Goal: Task Accomplishment & Management: Use online tool/utility

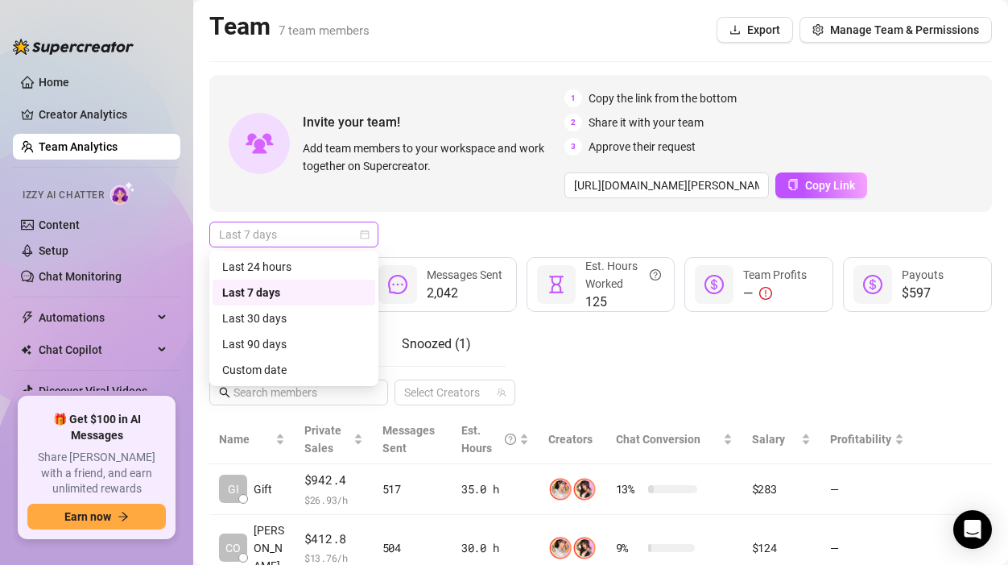
click at [272, 235] on span "Last 7 days" at bounding box center [294, 234] width 150 height 24
click at [271, 370] on div "Custom date" at bounding box center [293, 370] width 143 height 18
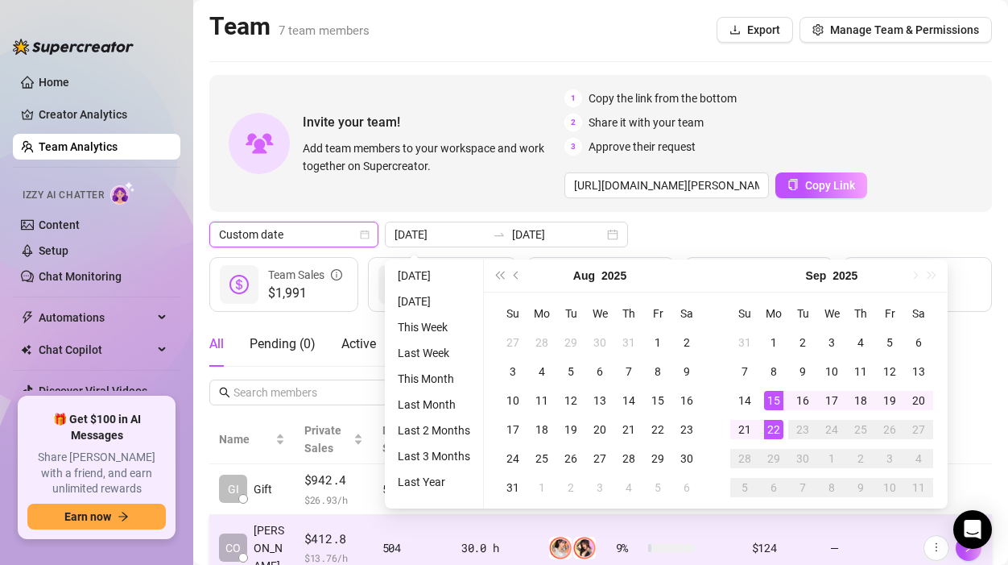
type input "[DATE]"
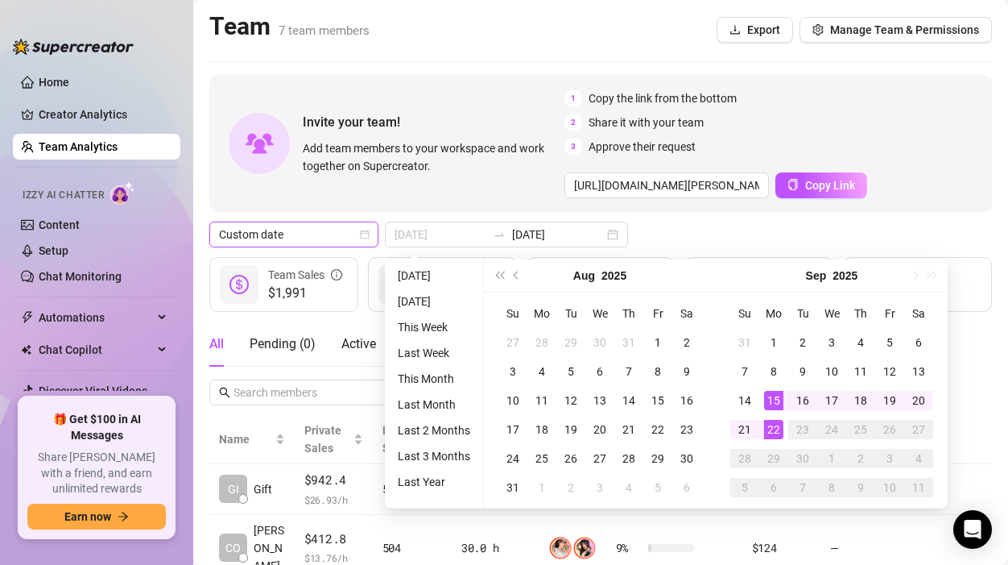
click at [776, 395] on div "15" at bounding box center [773, 400] width 19 height 19
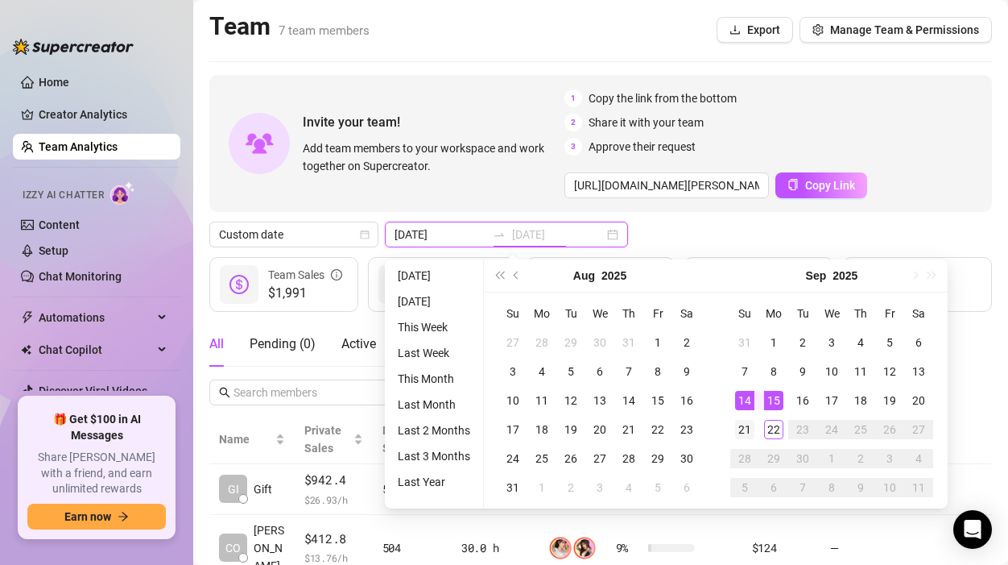
type input "[DATE]"
click at [747, 425] on div "21" at bounding box center [744, 429] width 19 height 19
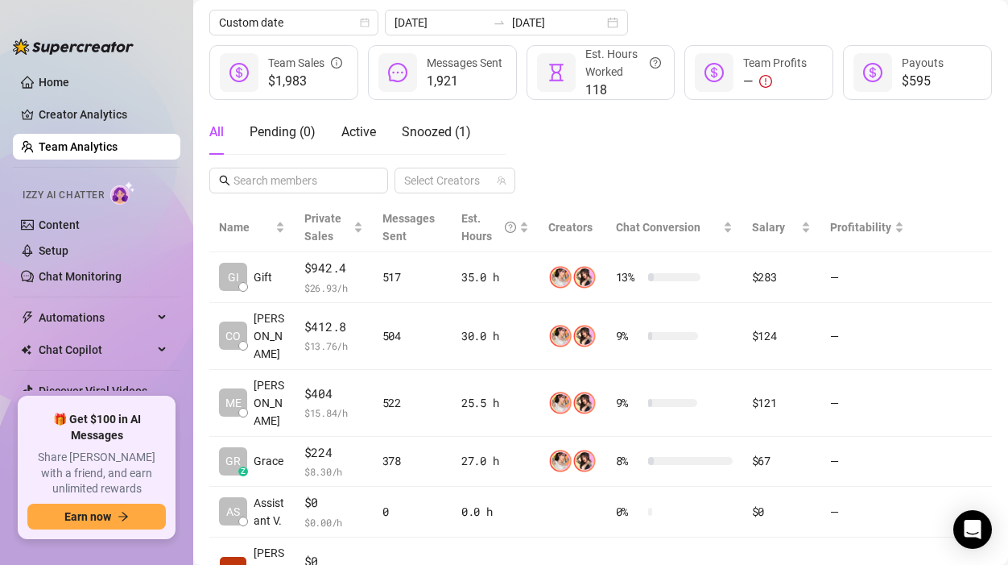
scroll to position [213, 0]
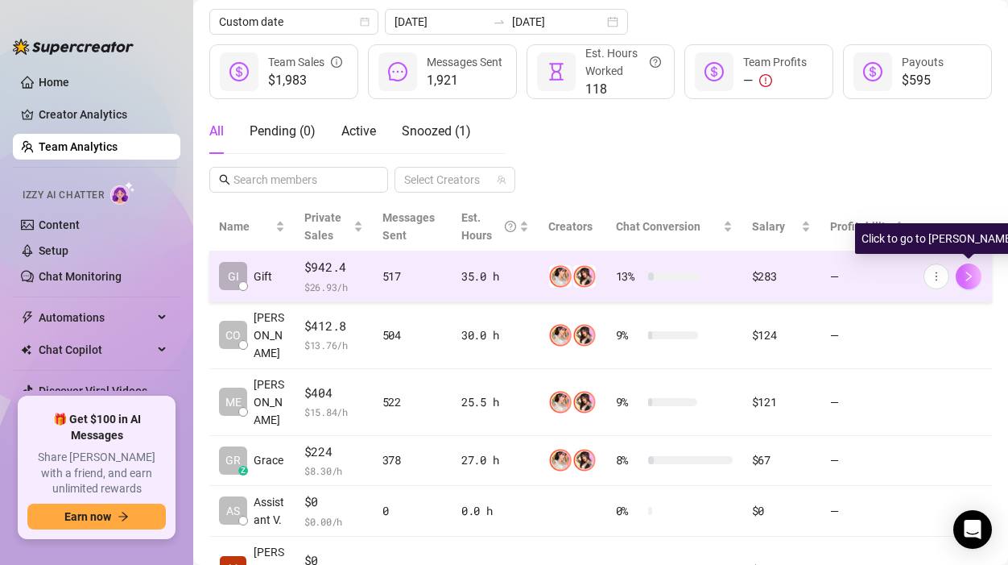
click at [975, 273] on button "button" at bounding box center [969, 276] width 26 height 26
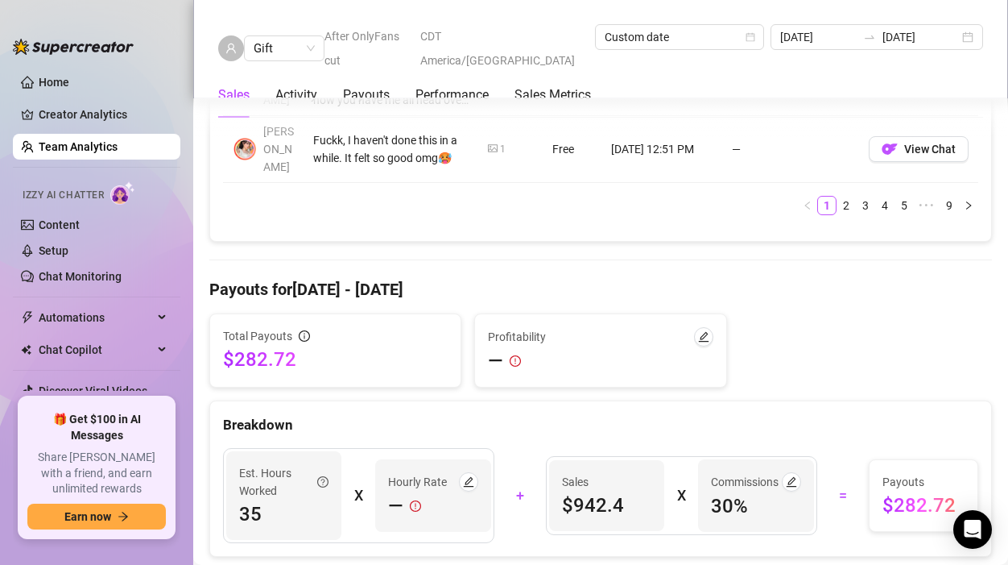
scroll to position [1950, 0]
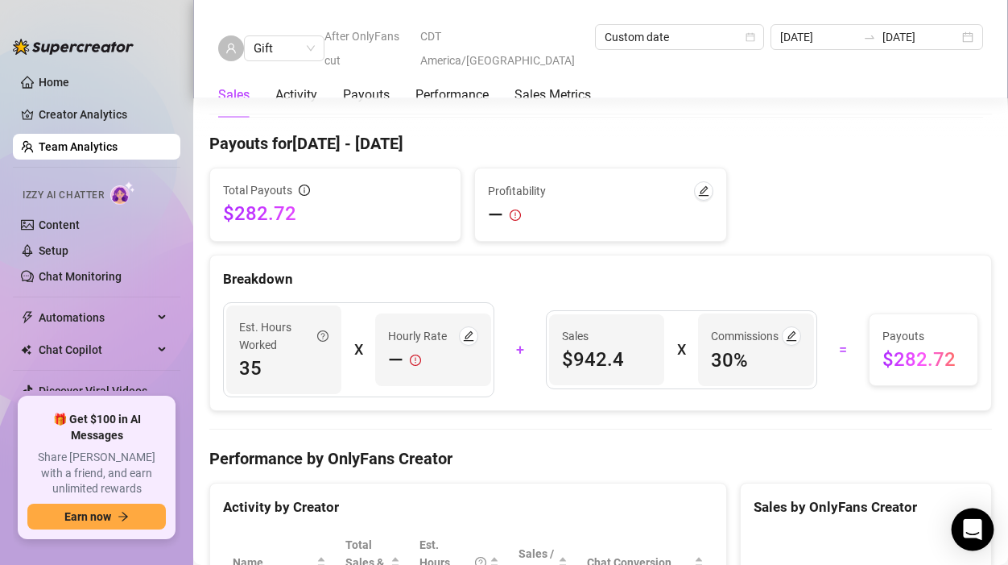
click at [981, 528] on div "Open Intercom Messenger" at bounding box center [973, 529] width 43 height 43
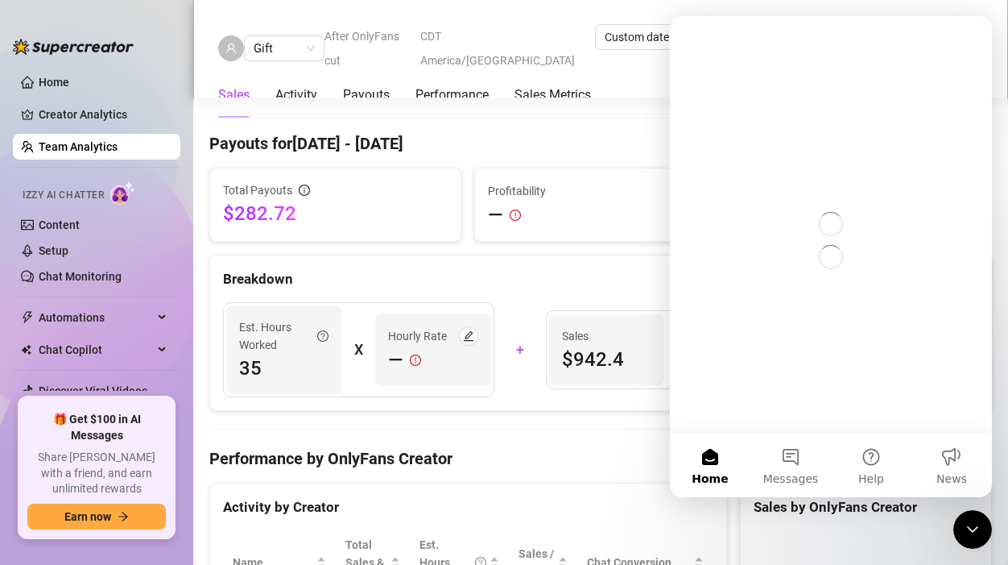
scroll to position [0, 0]
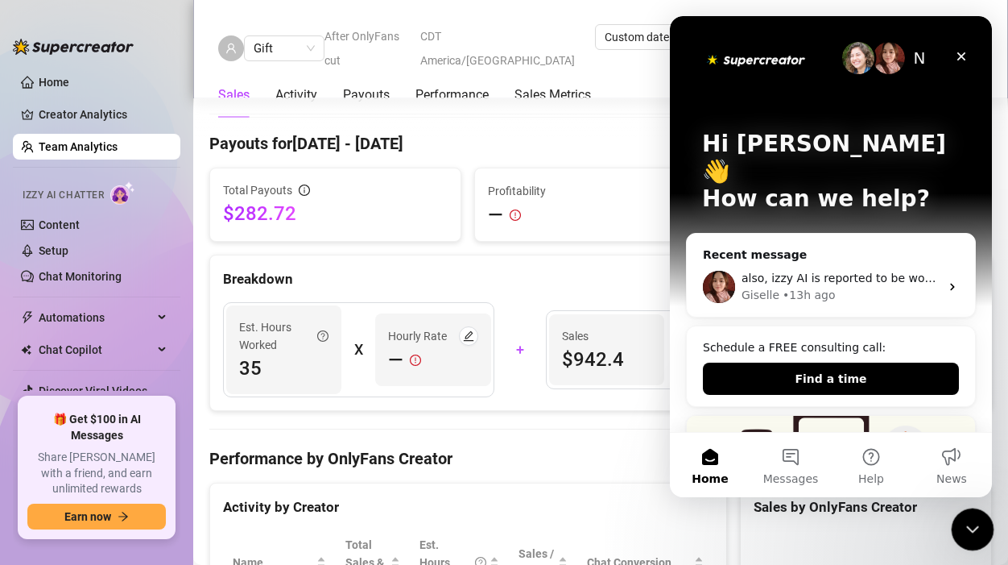
click at [971, 517] on icon "Close Intercom Messenger" at bounding box center [970, 526] width 19 height 19
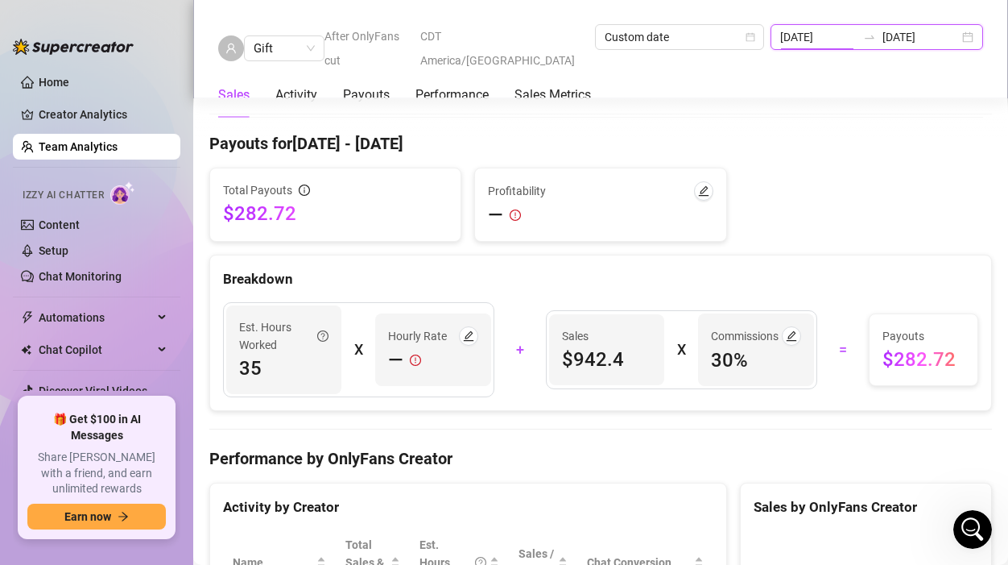
click at [815, 35] on input "[DATE]" at bounding box center [819, 37] width 77 height 18
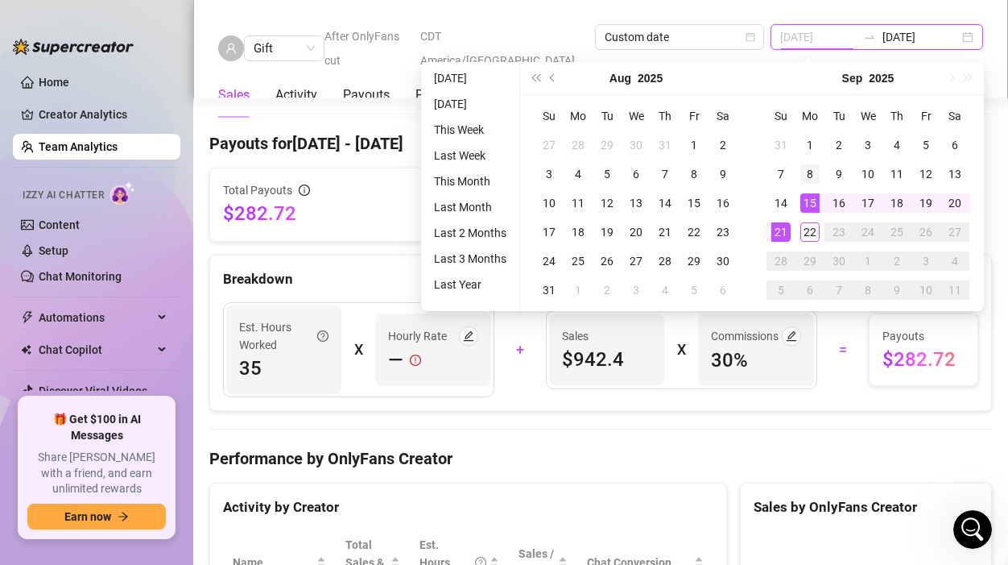
type input "[DATE]"
click at [805, 177] on div "8" at bounding box center [810, 173] width 19 height 19
type input "[DATE]"
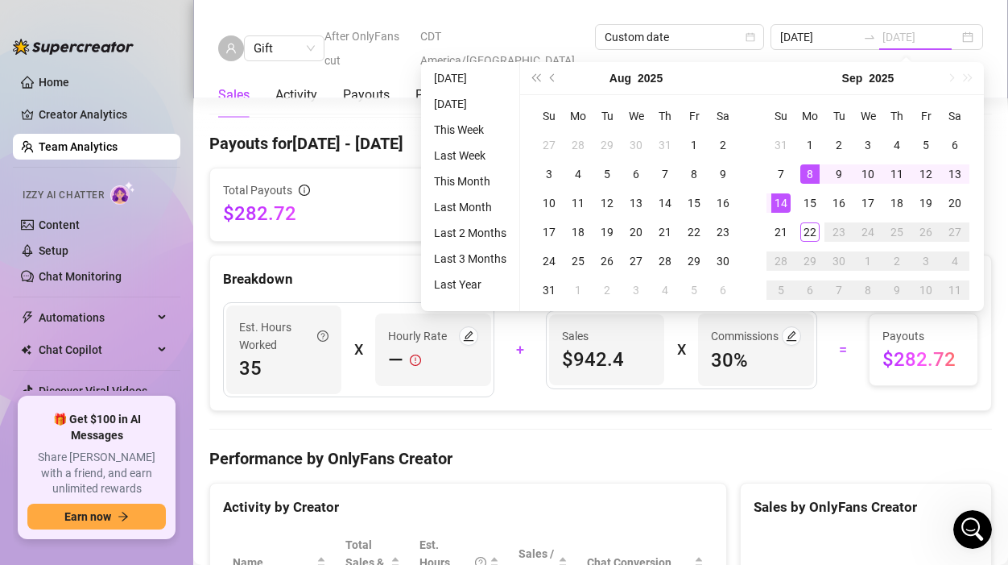
click at [792, 197] on td "14" at bounding box center [781, 202] width 29 height 29
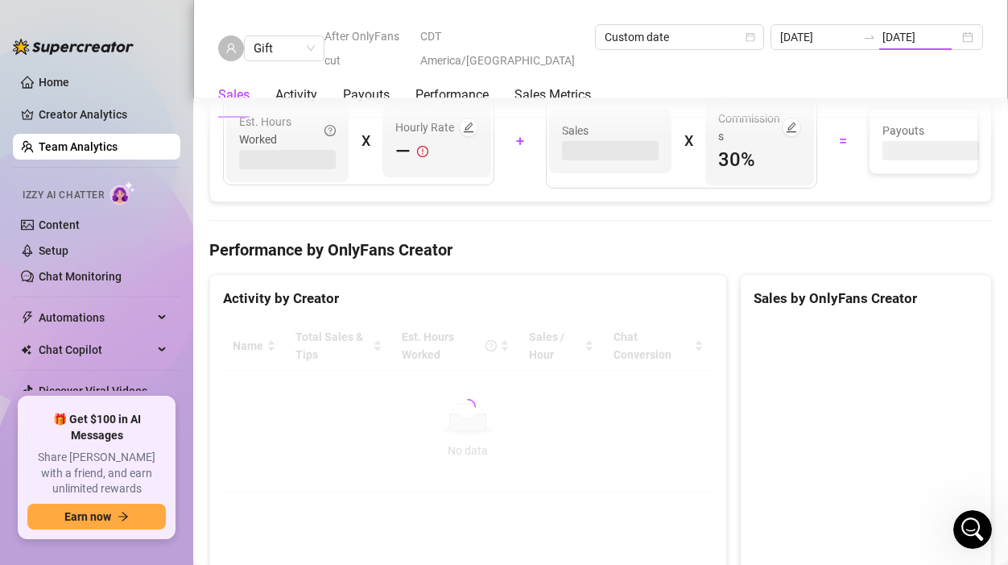
type input "[DATE]"
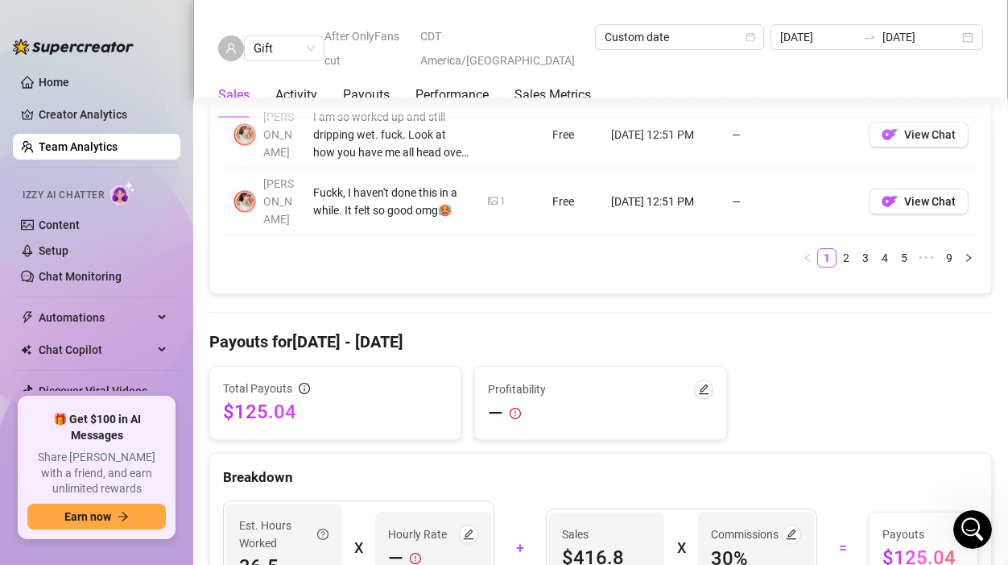
scroll to position [1950, 0]
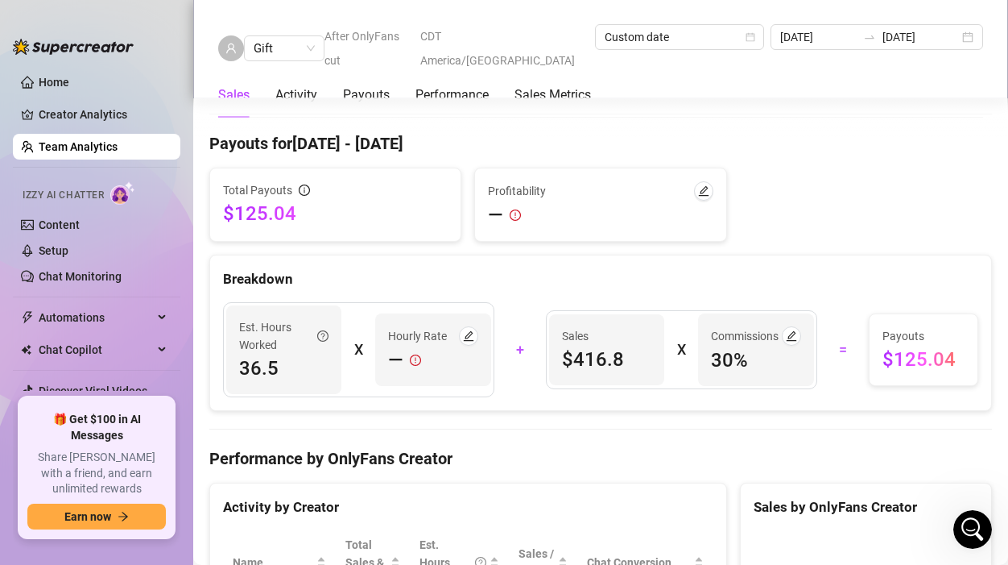
click at [297, 21] on div "Gift After OnlyFans cut CDT America/[GEOGRAPHIC_DATA] Custom date [DATE] [DATE]…" at bounding box center [600, 49] width 815 height 98
click at [296, 36] on span "Gift" at bounding box center [284, 48] width 61 height 24
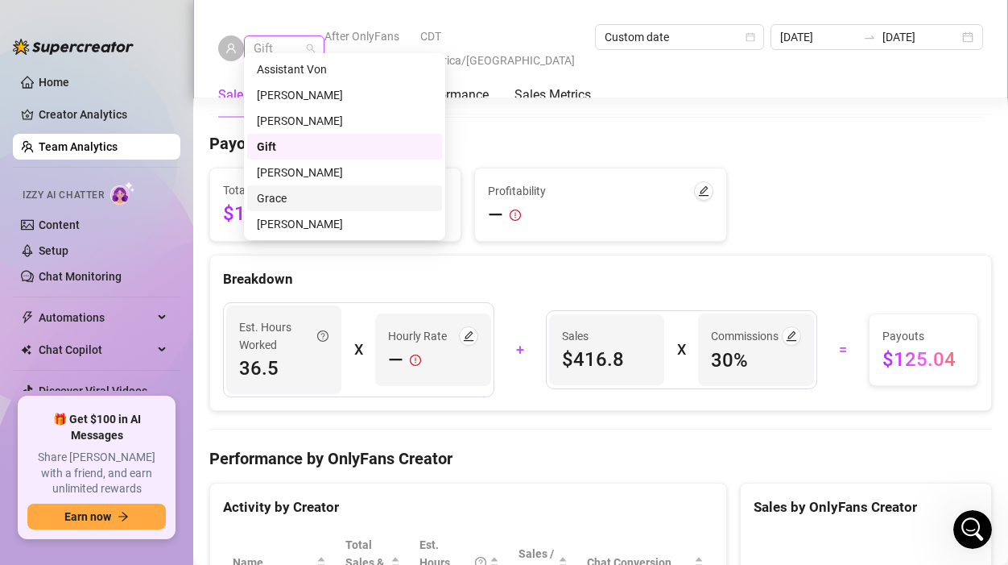
click at [283, 200] on div "Grace" at bounding box center [345, 198] width 176 height 18
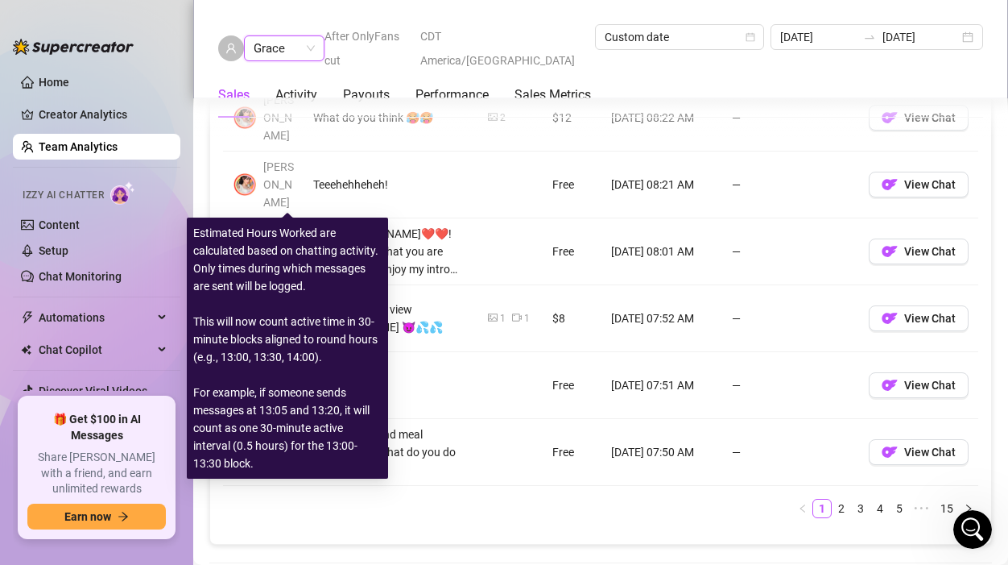
scroll to position [1931, 0]
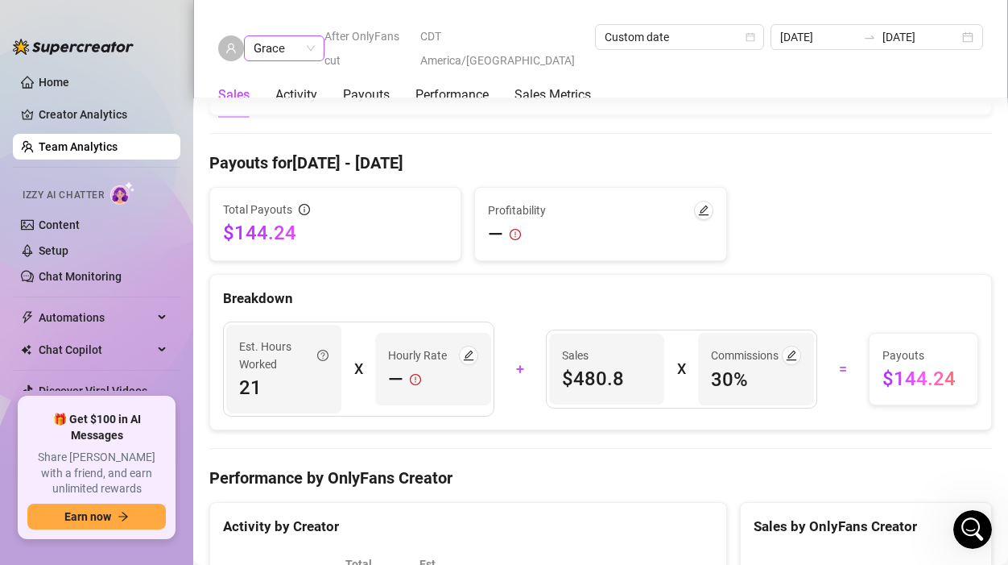
click at [294, 41] on span "Grace" at bounding box center [284, 48] width 61 height 24
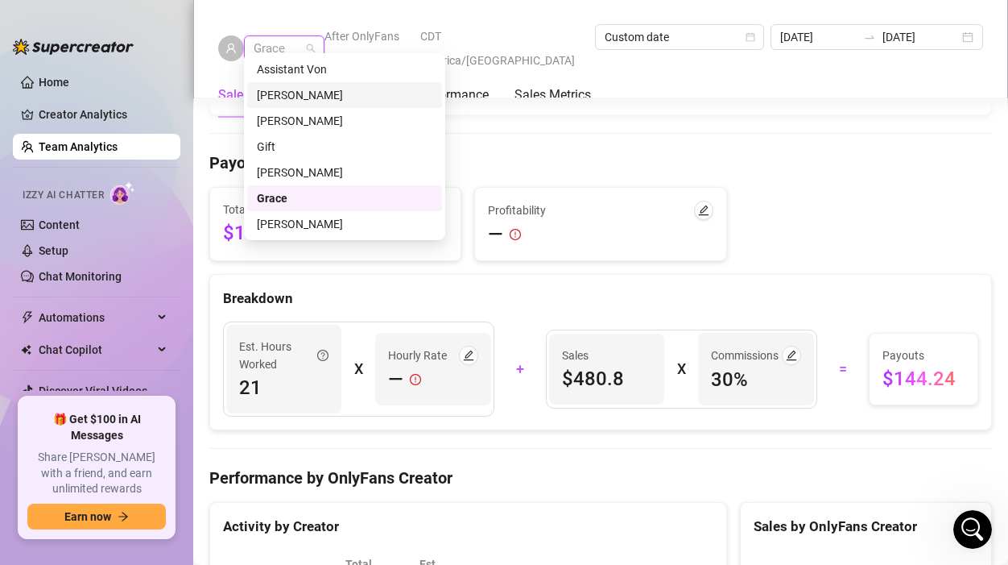
click at [288, 98] on div "[PERSON_NAME]" at bounding box center [345, 95] width 176 height 18
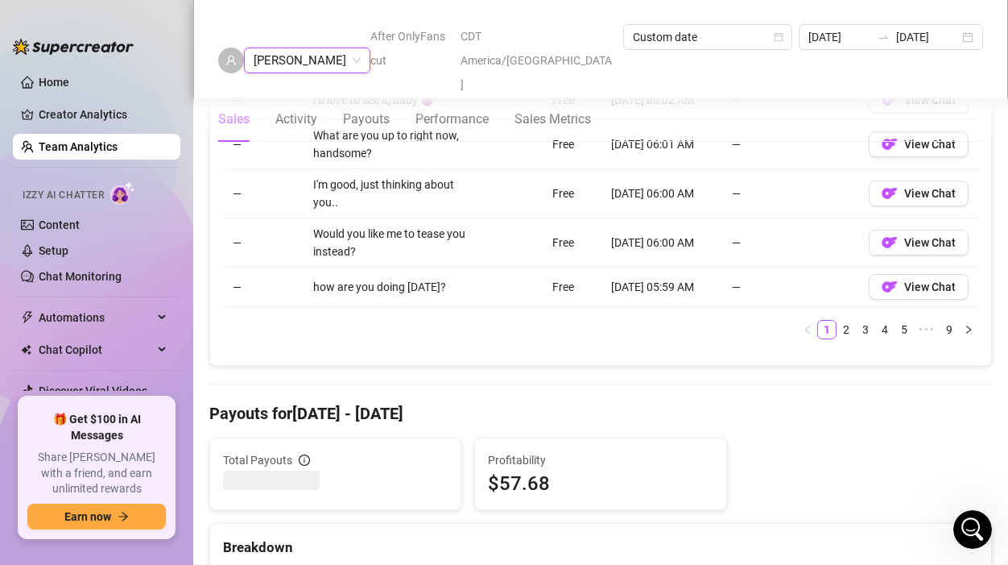
scroll to position [1915, 0]
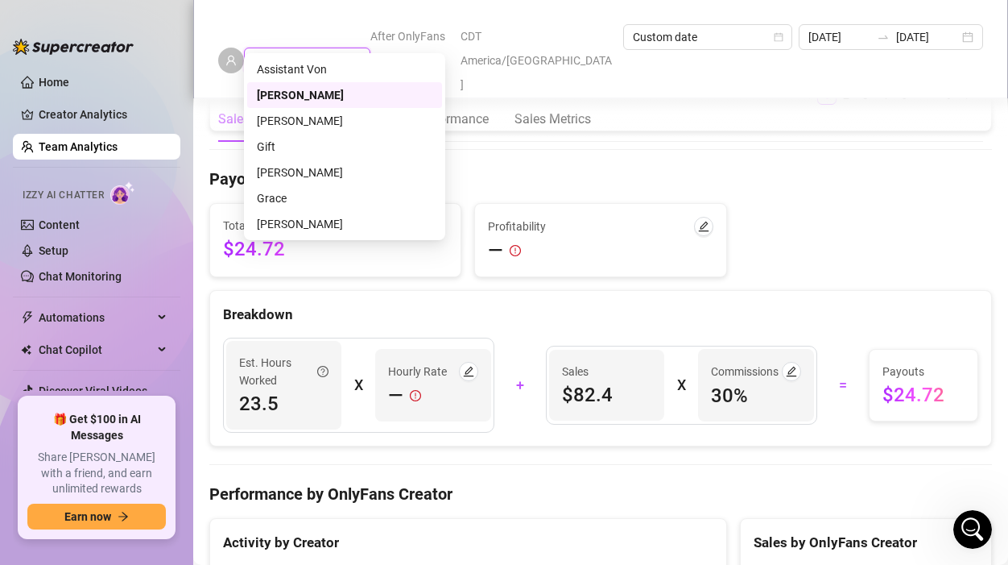
click at [274, 48] on span "[PERSON_NAME]" at bounding box center [307, 60] width 107 height 24
click at [287, 180] on div "[PERSON_NAME]" at bounding box center [345, 173] width 176 height 18
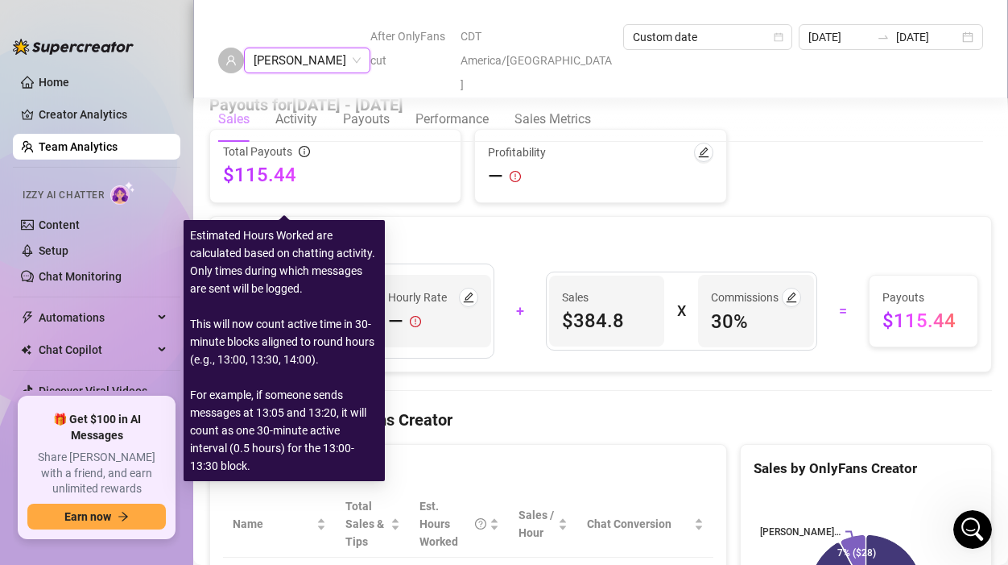
scroll to position [1501, 0]
